Goal: Task Accomplishment & Management: Manage account settings

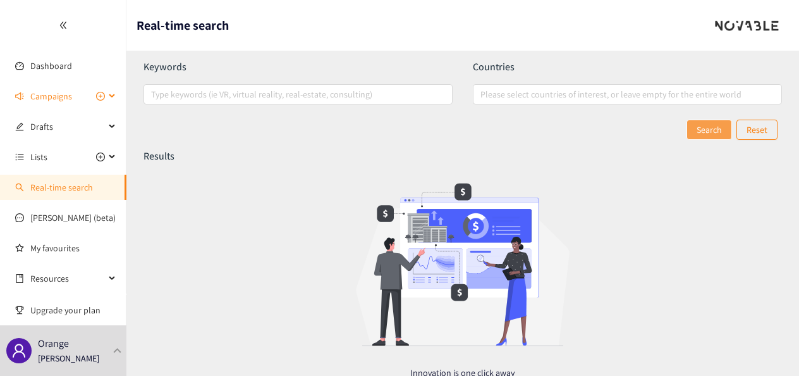
click at [47, 95] on span "Campaigns" at bounding box center [51, 95] width 42 height 25
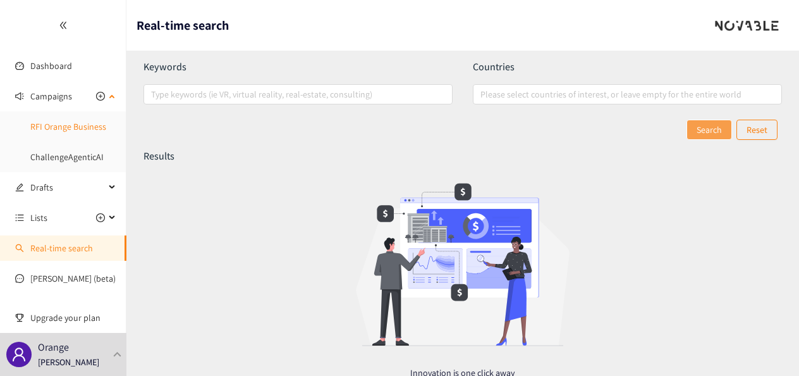
click at [66, 128] on link "RFI Orange Business" at bounding box center [68, 126] width 76 height 11
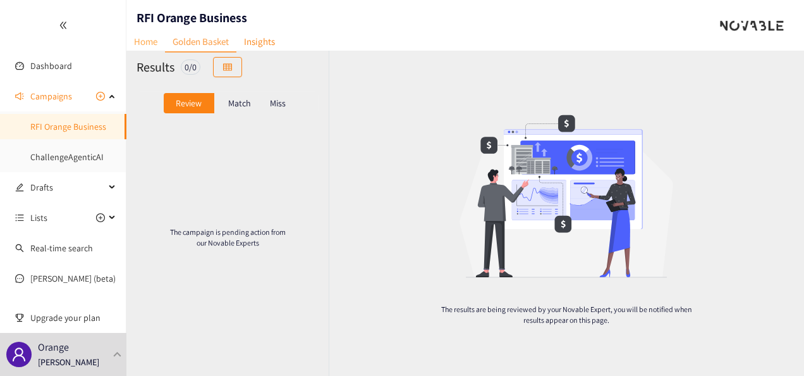
click at [147, 40] on link "Home" at bounding box center [145, 42] width 39 height 20
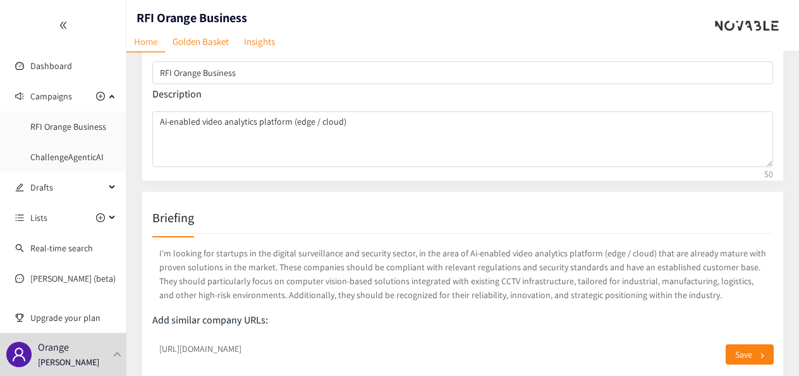
scroll to position [147, 0]
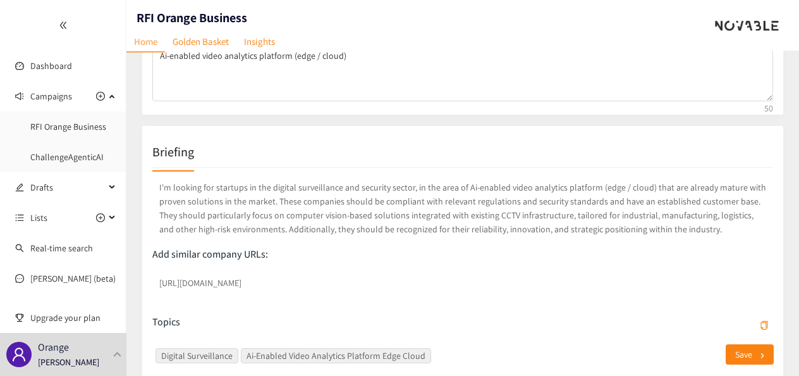
click at [489, 185] on p "I'm looking for startups in the digital surveillance and security sector, in th…" at bounding box center [462, 208] width 621 height 61
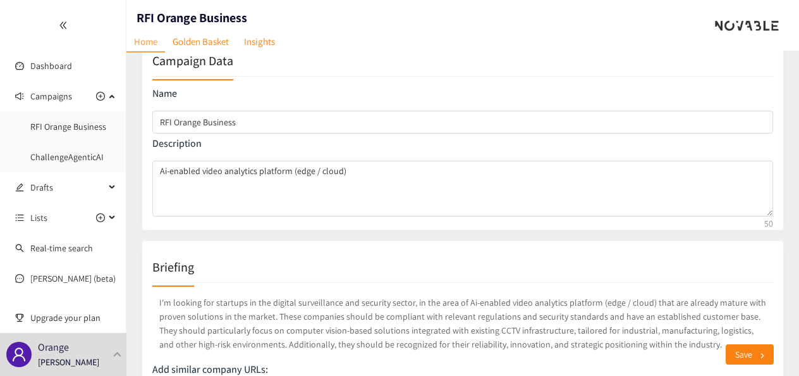
scroll to position [30, 0]
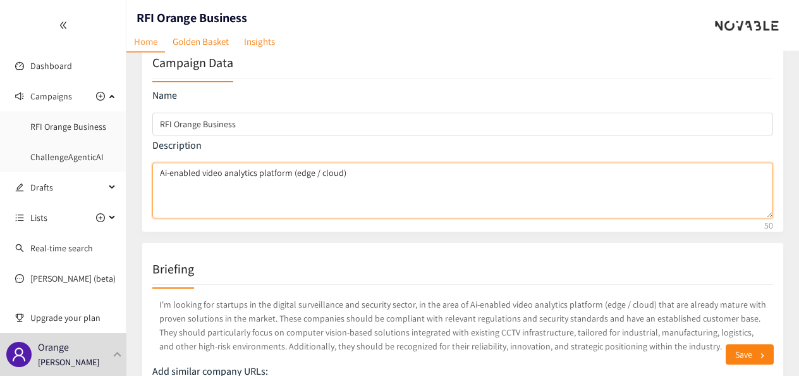
click at [381, 178] on textarea "Ai-enabled video analytics platform (edge / cloud)" at bounding box center [462, 191] width 621 height 56
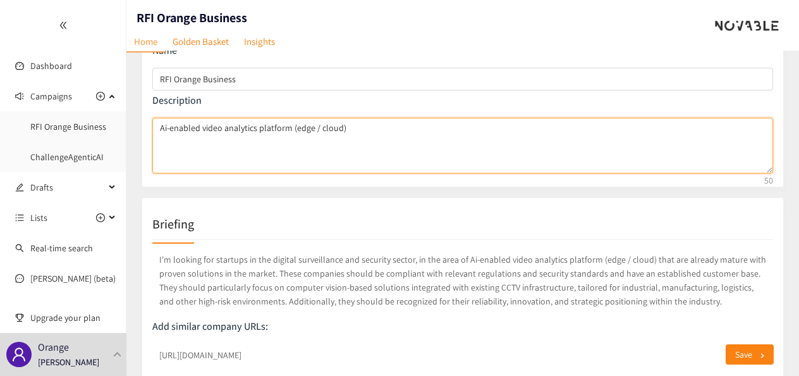
scroll to position [75, 0]
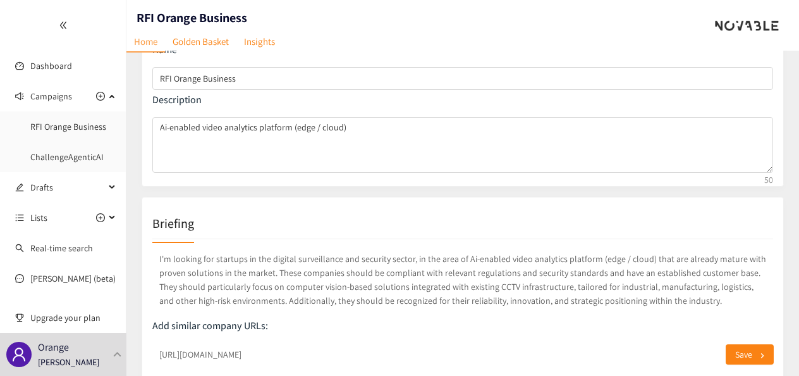
click at [488, 257] on p "I'm looking for startups in the digital surveillance and security sector, in th…" at bounding box center [462, 279] width 621 height 61
click at [603, 255] on p "I'm looking for startups in the digital surveillance and security sector, in th…" at bounding box center [462, 279] width 621 height 61
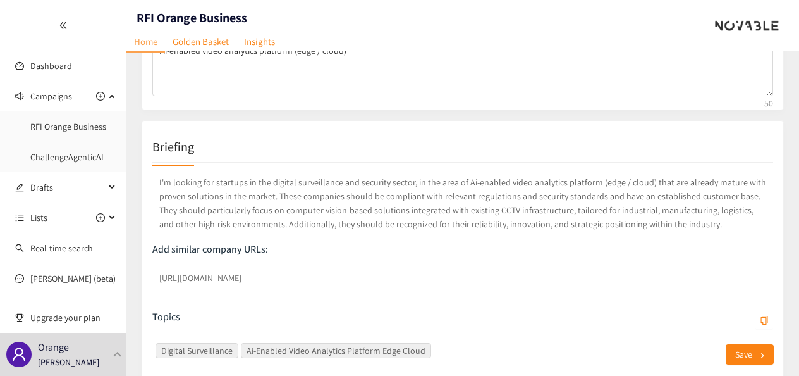
scroll to position [132, 0]
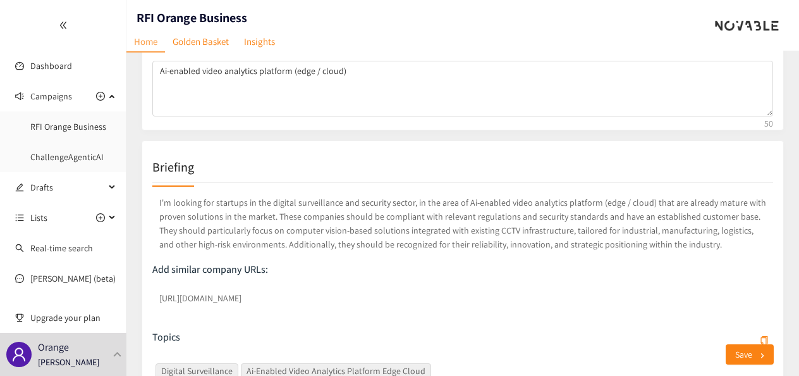
click at [243, 244] on p "I'm looking for startups in the digital surveillance and security sector, in th…" at bounding box center [462, 223] width 621 height 61
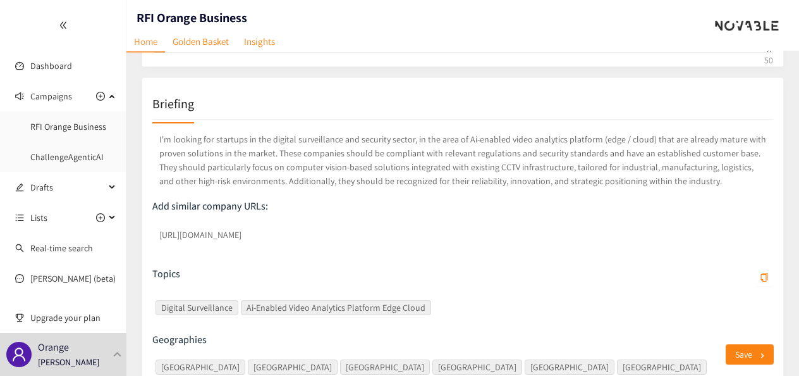
scroll to position [364, 0]
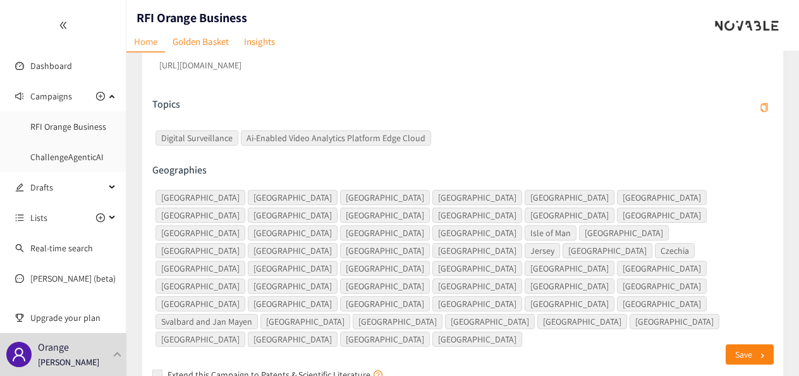
click at [433, 132] on div "Digital Surveillance Ai-Enabled Video Analytics Platform Edge Cloud" at bounding box center [457, 138] width 602 height 18
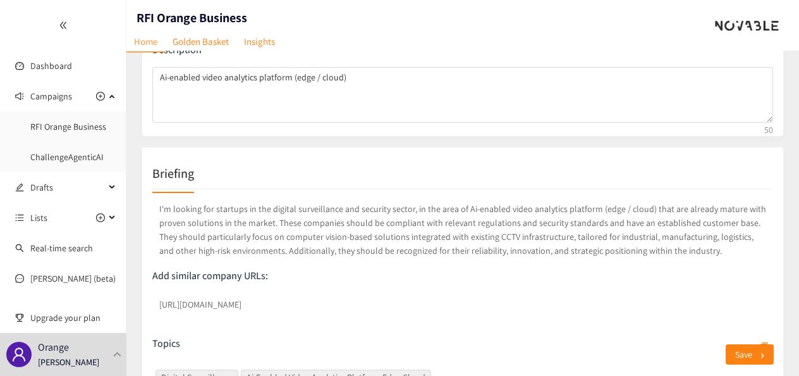
scroll to position [124, 0]
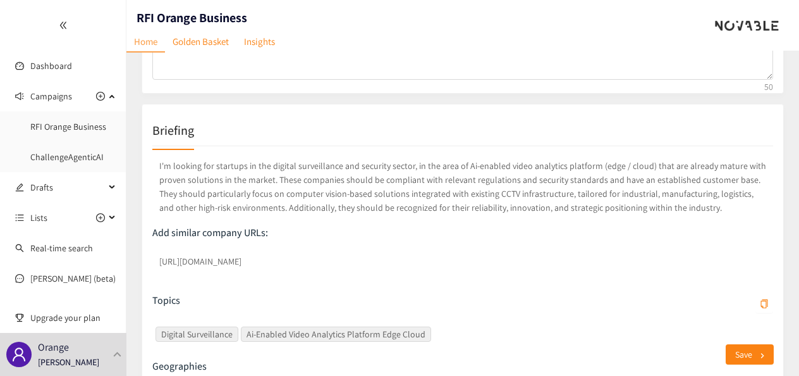
scroll to position [168, 0]
click at [770, 154] on div "I'm looking for startups in the digital surveillance and security sector, in th…" at bounding box center [462, 363] width 621 height 434
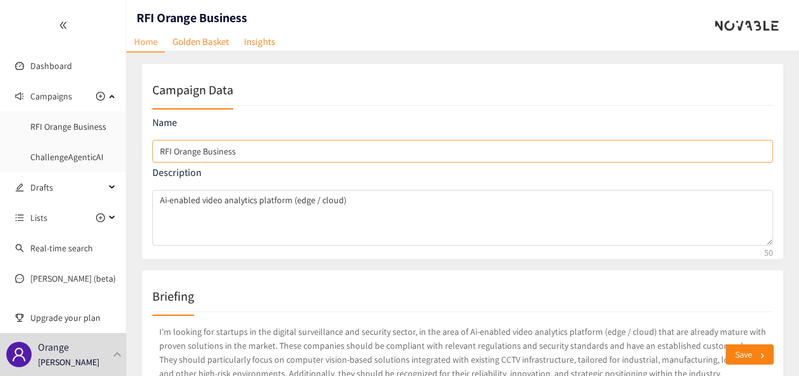
scroll to position [0, 0]
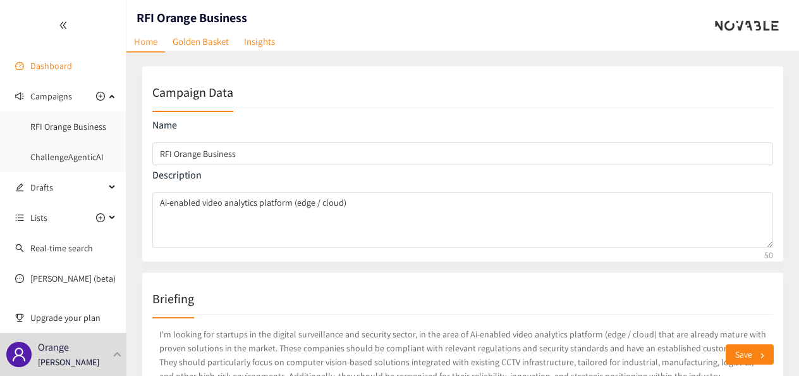
click at [47, 60] on link "Dashboard" at bounding box center [51, 65] width 42 height 11
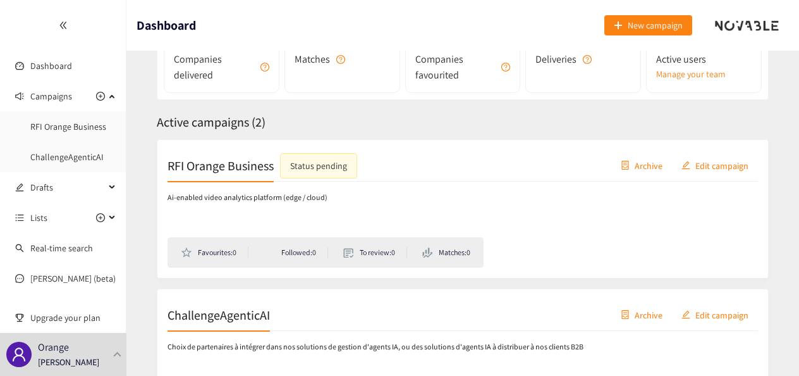
scroll to position [137, 0]
click at [720, 155] on button "Edit campaign" at bounding box center [715, 164] width 86 height 20
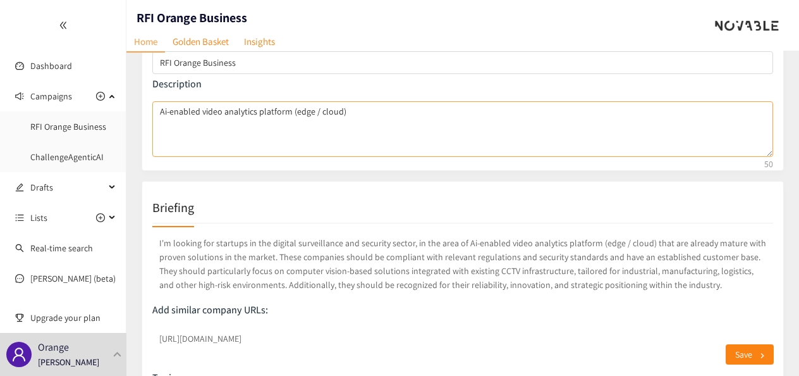
scroll to position [92, 0]
click at [250, 276] on p "I'm looking for startups in the digital surveillance and security sector, in th…" at bounding box center [462, 263] width 621 height 61
click at [241, 281] on p "I'm looking for startups in the digital surveillance and security sector, in th…" at bounding box center [462, 263] width 621 height 61
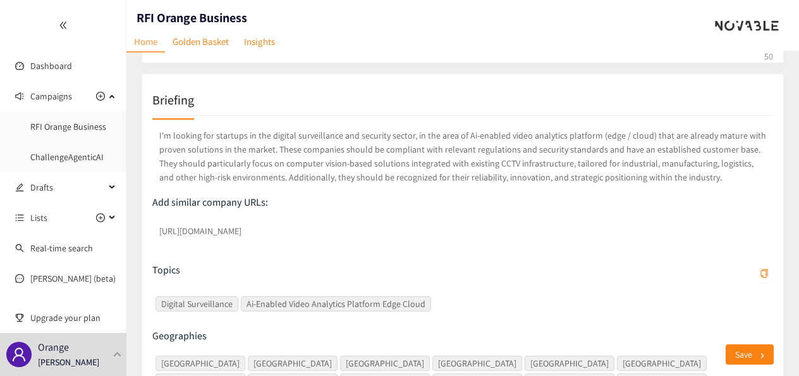
scroll to position [197, 0]
click at [520, 75] on div "Briefing I'm looking for startups in the digital surveillance and security sect…" at bounding box center [463, 319] width 643 height 488
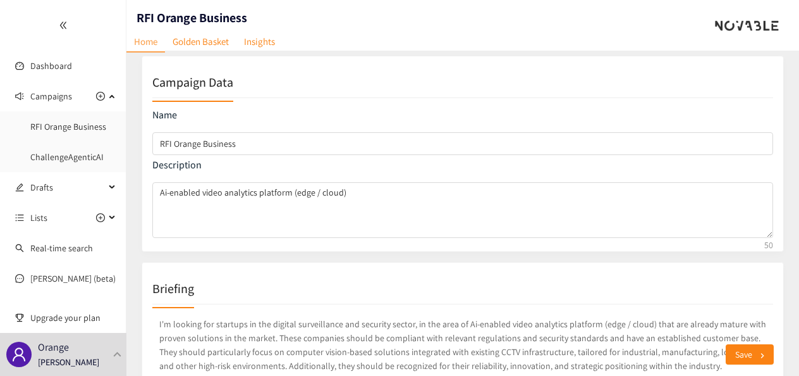
scroll to position [0, 0]
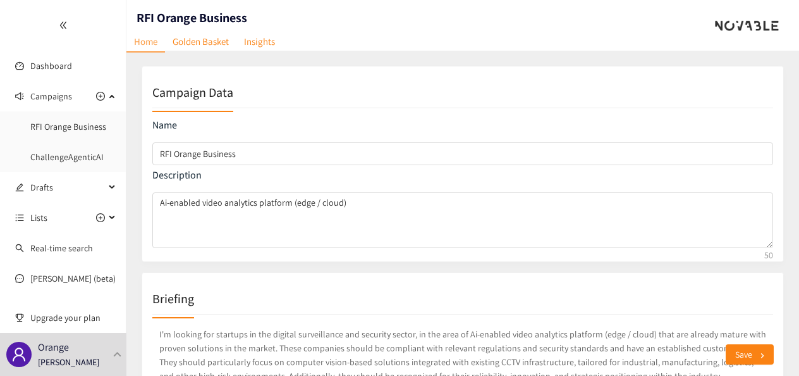
click at [446, 86] on div "Campaign Data" at bounding box center [462, 93] width 621 height 32
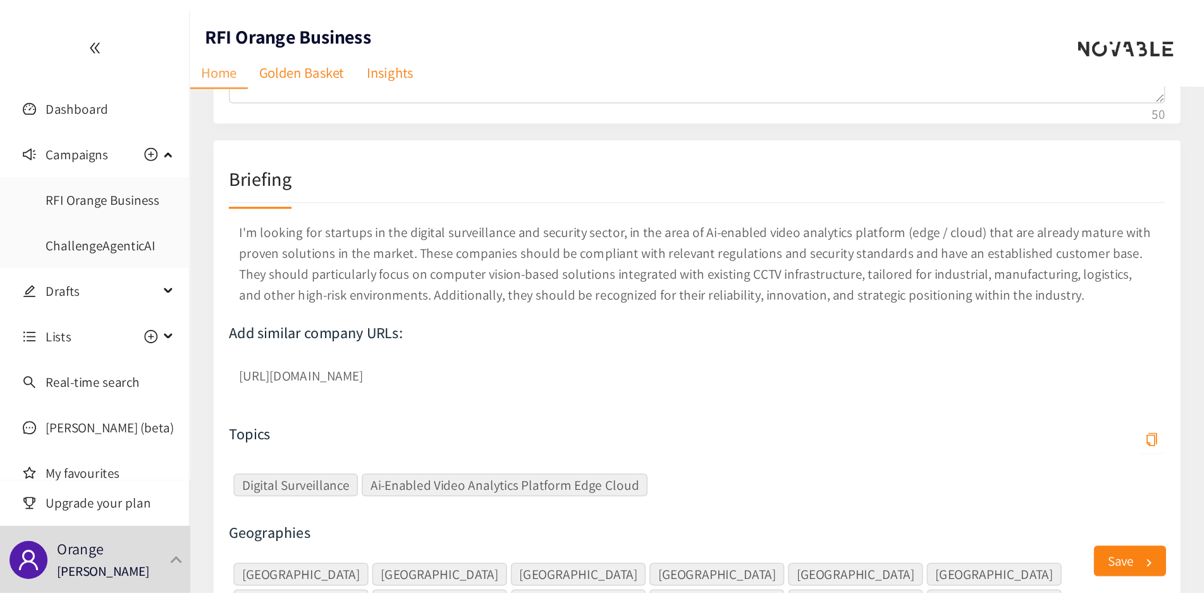
scroll to position [89, 0]
